Goal: Transaction & Acquisition: Obtain resource

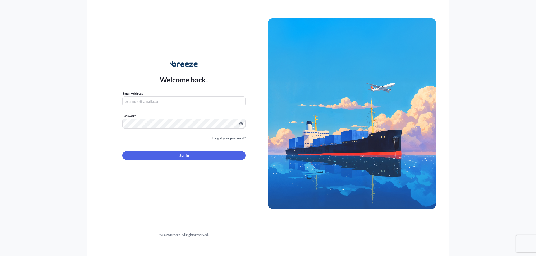
type input "[PERSON_NAME][EMAIL_ADDRESS][DOMAIN_NAME]"
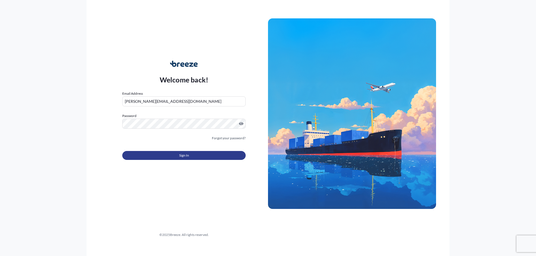
click at [204, 159] on button "Sign In" at bounding box center [183, 155] width 123 height 9
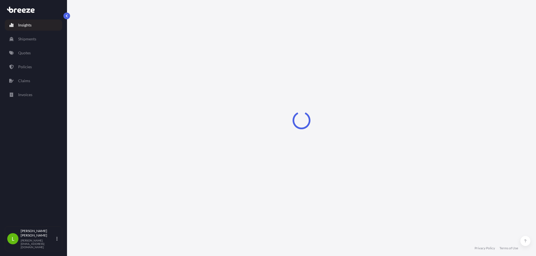
select select "2025"
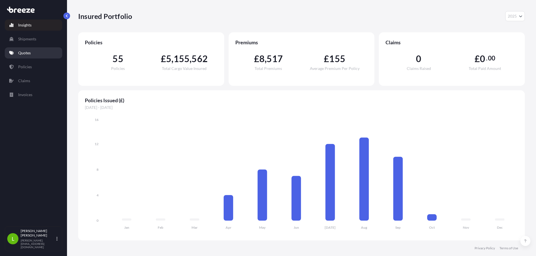
click at [25, 57] on link "Quotes" at bounding box center [33, 52] width 57 height 11
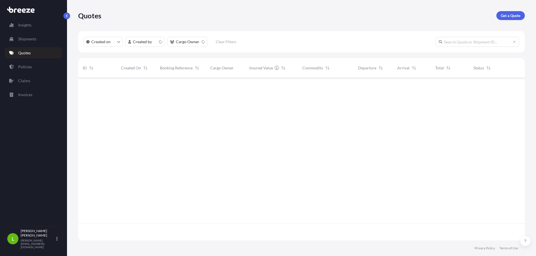
scroll to position [162, 442]
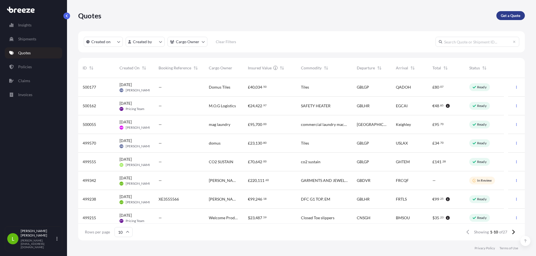
click at [510, 17] on p "Get a Quote" at bounding box center [510, 16] width 20 height 6
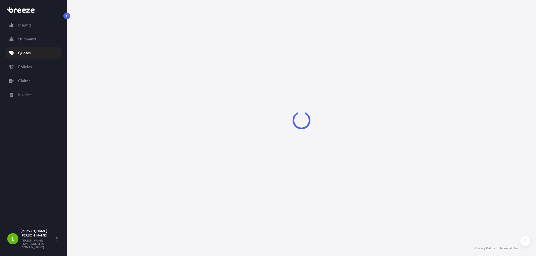
select select "Sea"
select select "1"
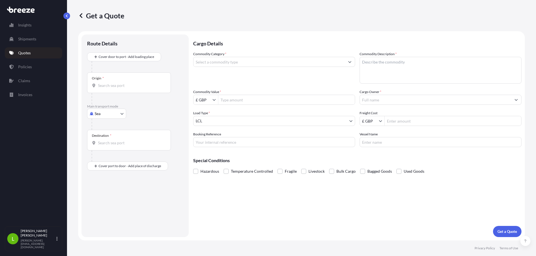
drag, startPoint x: 204, startPoint y: 68, endPoint x: 212, endPoint y: 63, distance: 9.1
click at [207, 67] on div "Commodity Category *" at bounding box center [274, 67] width 162 height 32
click at [213, 63] on input "Commodity Category *" at bounding box center [268, 62] width 151 height 10
type input "s"
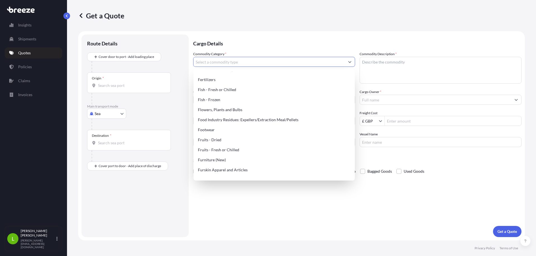
scroll to position [295, 0]
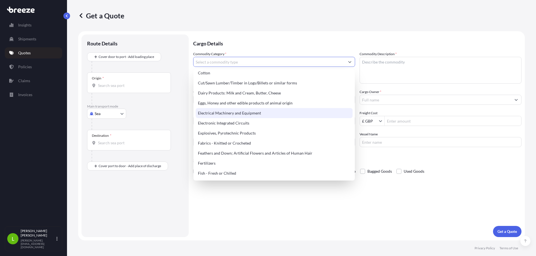
click at [238, 113] on div "Electrical Machinery and Equipment" at bounding box center [274, 113] width 157 height 10
type input "Electrical Machinery and Equipment"
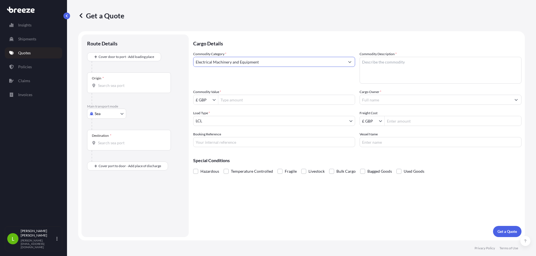
click at [387, 68] on textarea "Commodity Description *" at bounding box center [440, 70] width 162 height 27
type textarea "s"
type textarea "SATELLITE PARTS"
click at [265, 97] on input "Commodity Value *" at bounding box center [286, 100] width 136 height 10
click at [214, 101] on icon "Show suggestions" at bounding box center [214, 100] width 3 height 2
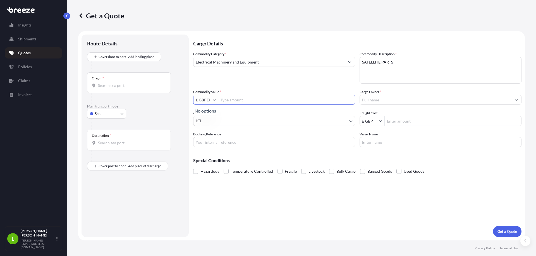
scroll to position [0, 4]
type input "£ GBP"
type input "881,199"
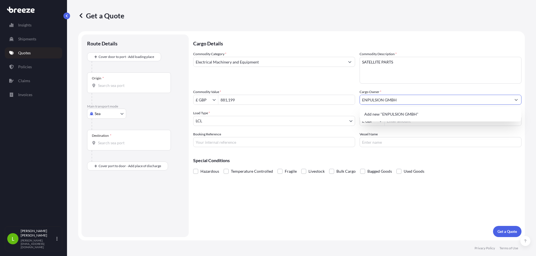
type input "ENPULSION GMBH"
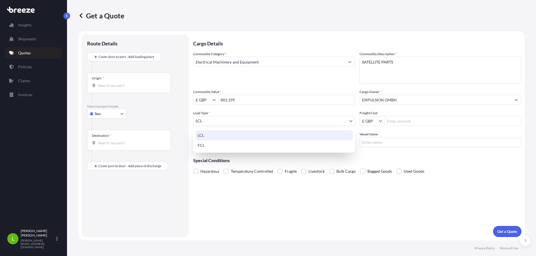
click at [208, 119] on body "15 options available. 1 option available. 0 options available. 1 option availab…" at bounding box center [268, 128] width 536 height 256
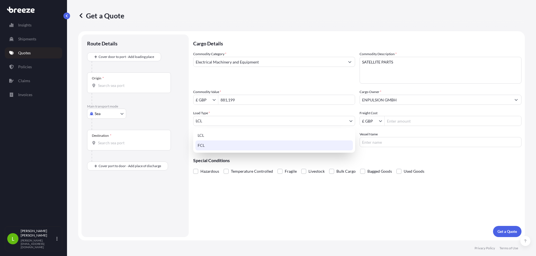
click at [209, 143] on div "FCL" at bounding box center [273, 146] width 157 height 10
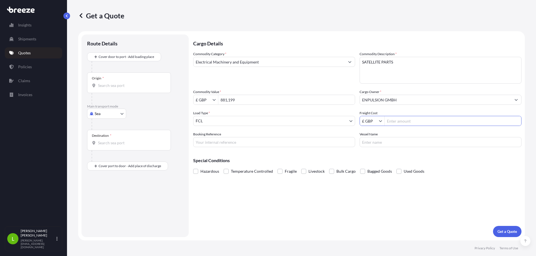
drag, startPoint x: 399, startPoint y: 121, endPoint x: 421, endPoint y: 122, distance: 21.8
click at [403, 121] on input "Freight Cost" at bounding box center [452, 121] width 136 height 10
type input "1,650"
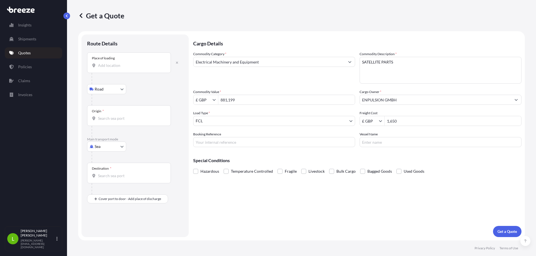
click at [121, 65] on input "Place of loading" at bounding box center [131, 66] width 66 height 6
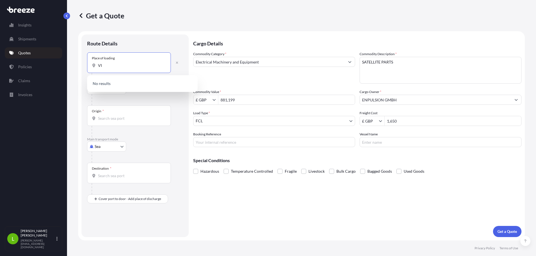
type input "V"
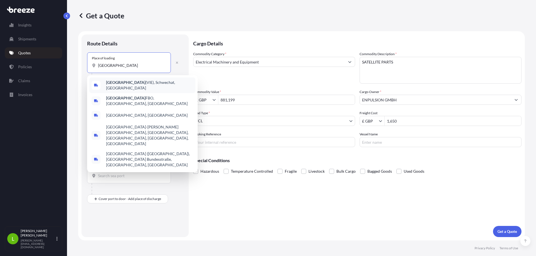
click at [137, 82] on span "[GEOGRAPHIC_DATA] (VIE), [GEOGRAPHIC_DATA], [GEOGRAPHIC_DATA]" at bounding box center [149, 85] width 87 height 11
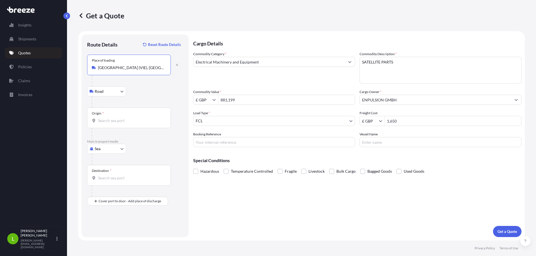
type input "[GEOGRAPHIC_DATA] (VIE), [GEOGRAPHIC_DATA], [GEOGRAPHIC_DATA]"
click at [114, 120] on input "Origin *" at bounding box center [131, 121] width 66 height 6
type input "FRCQF - [GEOGRAPHIC_DATA], [GEOGRAPHIC_DATA]"
click at [108, 147] on body "0 options available. 1 option available. Insights Shipments Quotes Policies Cla…" at bounding box center [268, 128] width 536 height 256
click at [105, 186] on span "Road" at bounding box center [102, 184] width 9 height 6
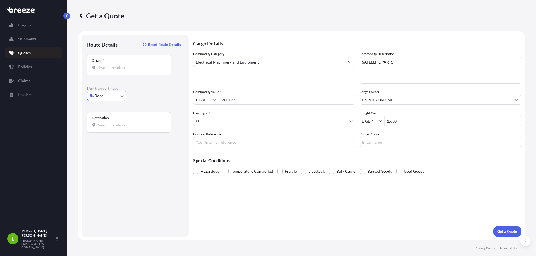
click at [114, 66] on input "Origin *" at bounding box center [131, 68] width 66 height 6
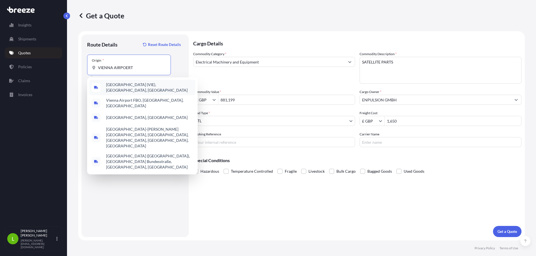
click at [144, 86] on span "[GEOGRAPHIC_DATA] (VIE), [GEOGRAPHIC_DATA], [GEOGRAPHIC_DATA]" at bounding box center [149, 87] width 87 height 11
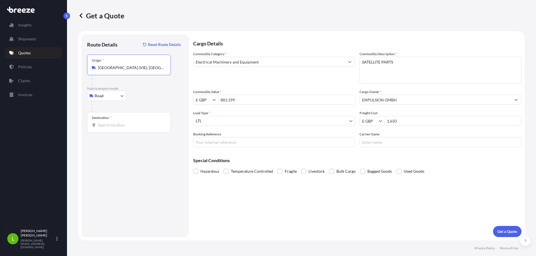
type input "[GEOGRAPHIC_DATA] (VIE), [GEOGRAPHIC_DATA], [GEOGRAPHIC_DATA]"
click at [123, 124] on input "Destination *" at bounding box center [131, 125] width 66 height 6
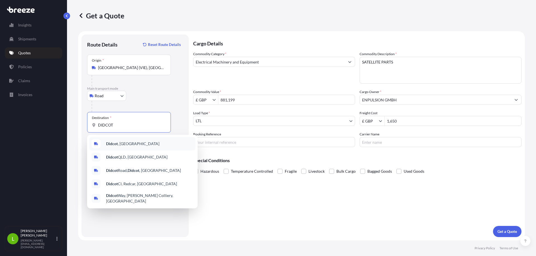
click at [121, 146] on span "[GEOGRAPHIC_DATA] , [GEOGRAPHIC_DATA]" at bounding box center [132, 144] width 53 height 6
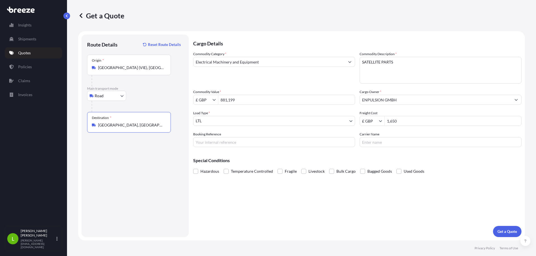
type input "[GEOGRAPHIC_DATA], [GEOGRAPHIC_DATA]"
click at [500, 231] on p "Get a Quote" at bounding box center [507, 232] width 20 height 6
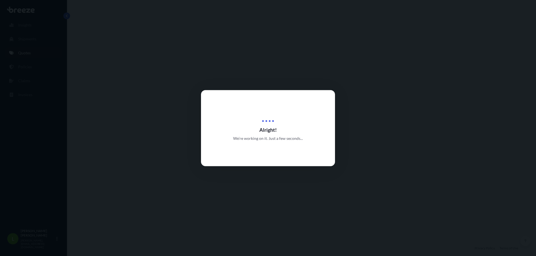
select select "Road"
select select "1"
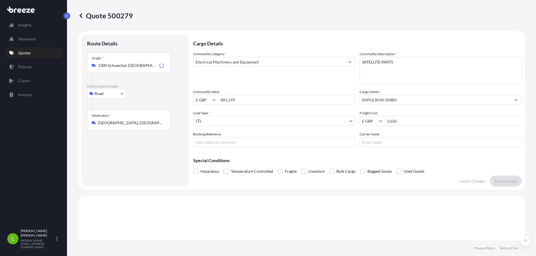
scroll to position [168, 0]
